Goal: Information Seeking & Learning: Learn about a topic

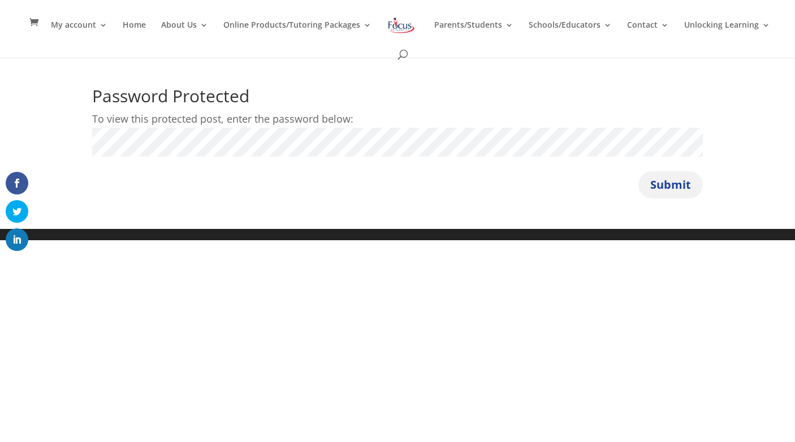
click at [678, 188] on button "Submit" at bounding box center [670, 184] width 64 height 27
click at [676, 192] on button "Submit" at bounding box center [670, 184] width 64 height 27
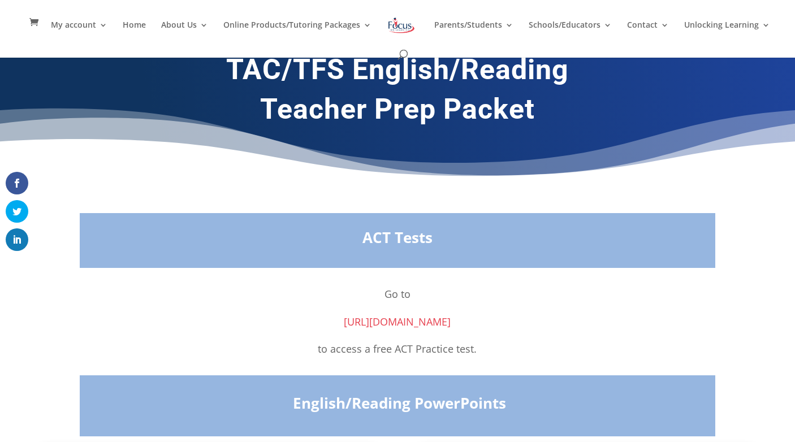
scroll to position [16, 0]
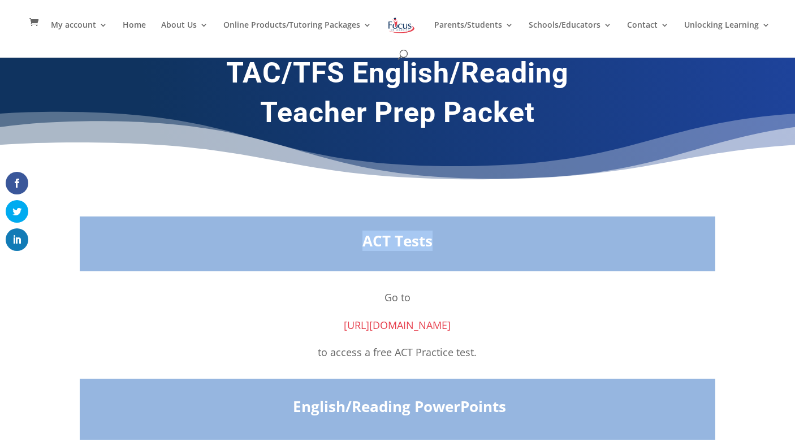
drag, startPoint x: 581, startPoint y: 234, endPoint x: 619, endPoint y: 234, distance: 37.9
click at [615, 234] on div "ACT Tests" at bounding box center [398, 244] width 636 height 55
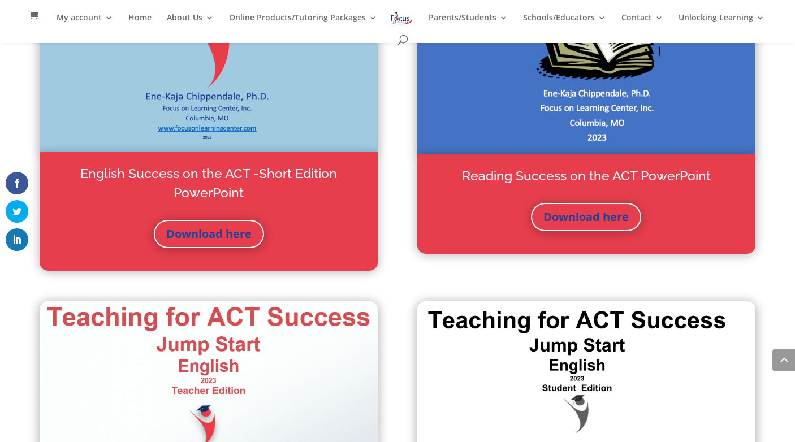
scroll to position [0, 0]
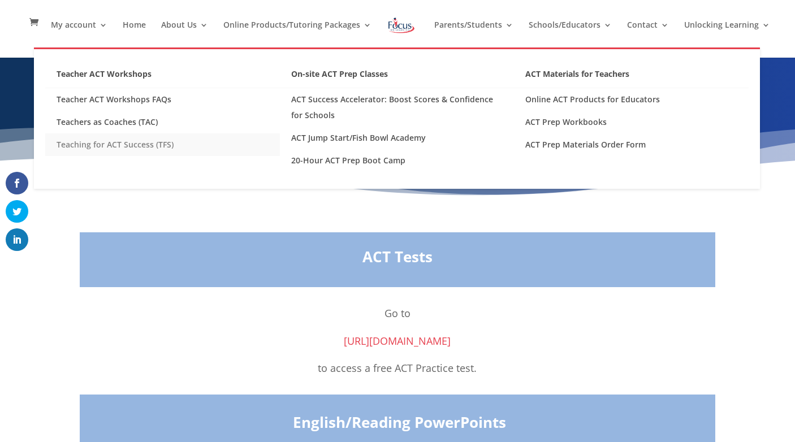
click at [109, 145] on link "Teaching for ACT Success (TFS)" at bounding box center [162, 144] width 235 height 23
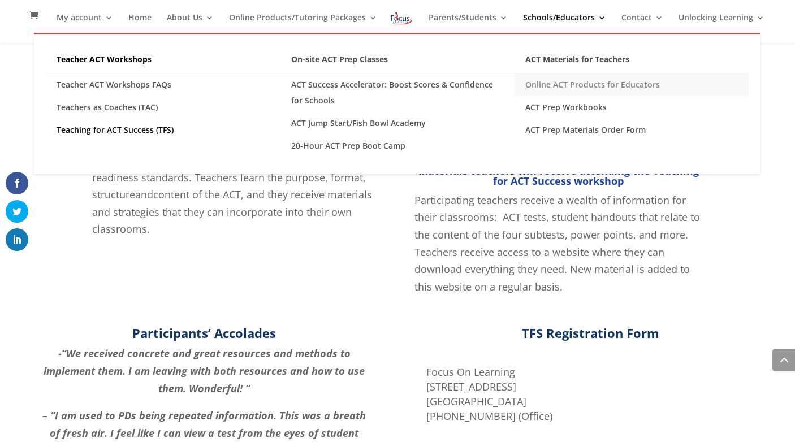
scroll to position [600, 0]
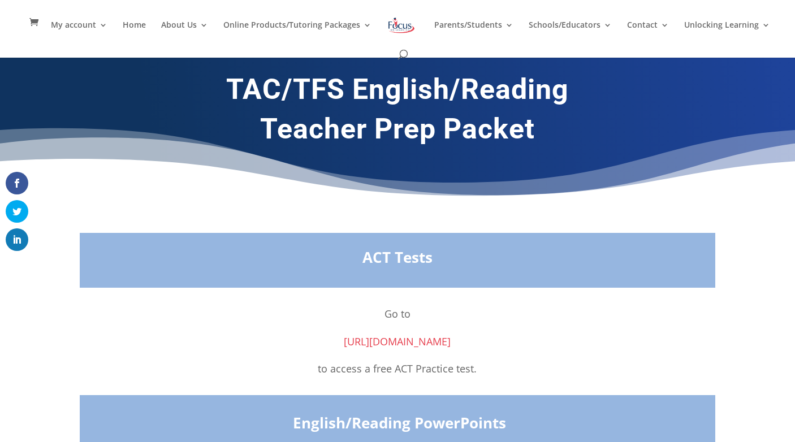
scroll to position [1, 0]
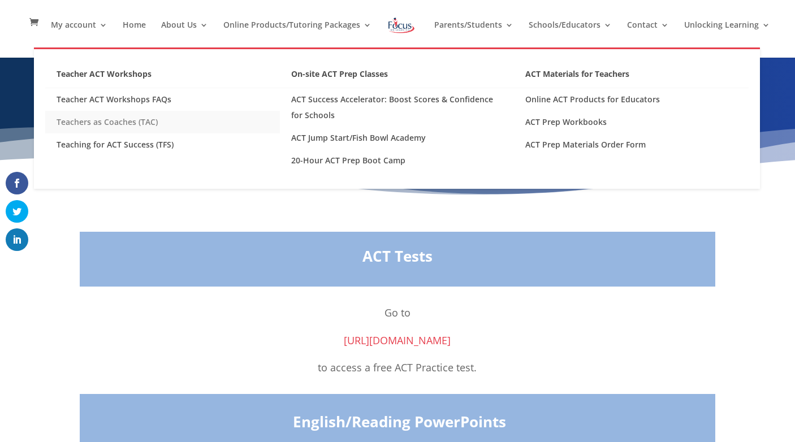
click at [133, 120] on link "Teachers as Coaches (TAC)" at bounding box center [162, 122] width 235 height 23
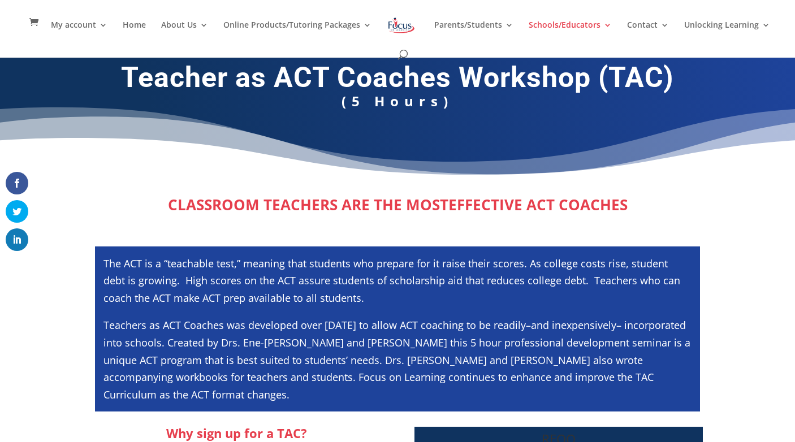
click at [140, 145] on div "Teacher as ACT Coaches Workshop (TAC) (5 Hours)" at bounding box center [397, 96] width 611 height 102
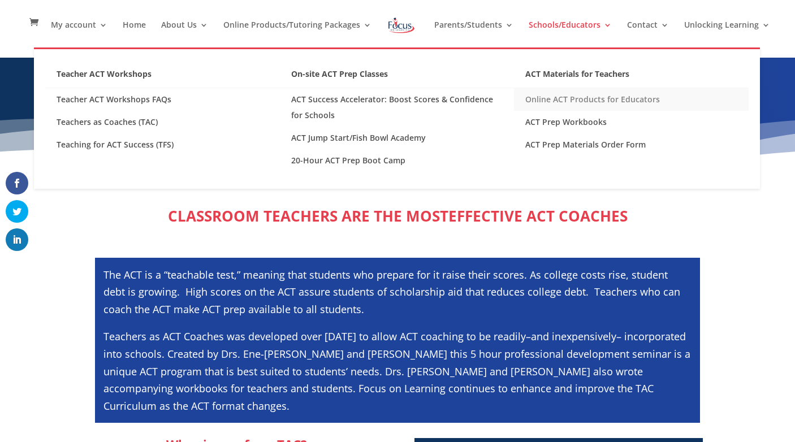
click at [555, 101] on link "Online ACT Products for Educators" at bounding box center [631, 99] width 235 height 23
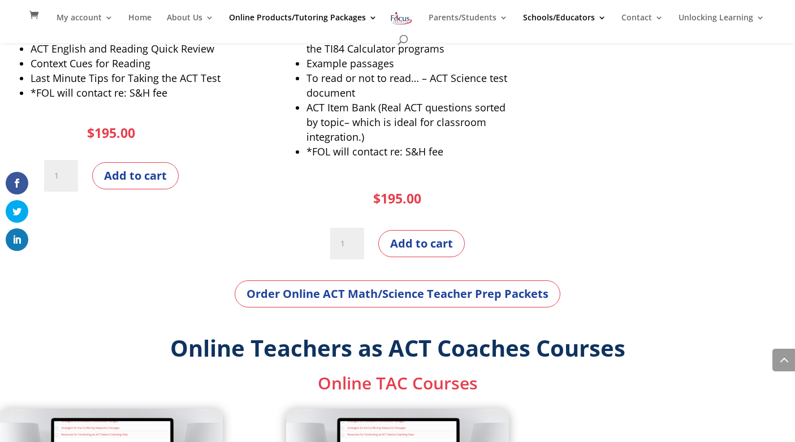
scroll to position [1164, 0]
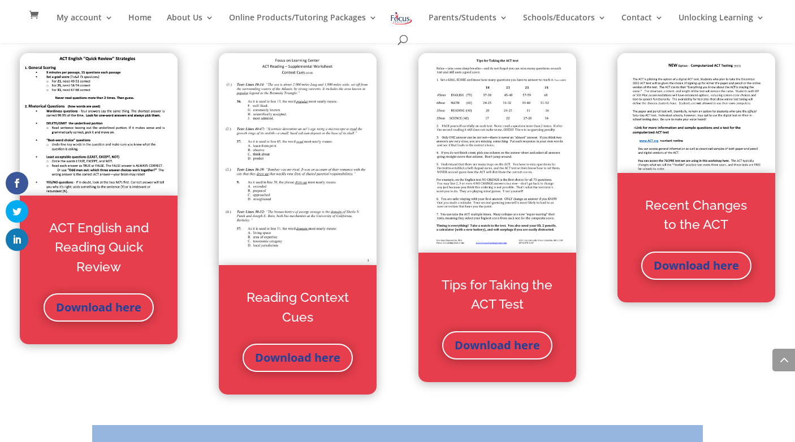
scroll to position [3543, 0]
